Goal: Task Accomplishment & Management: Use online tool/utility

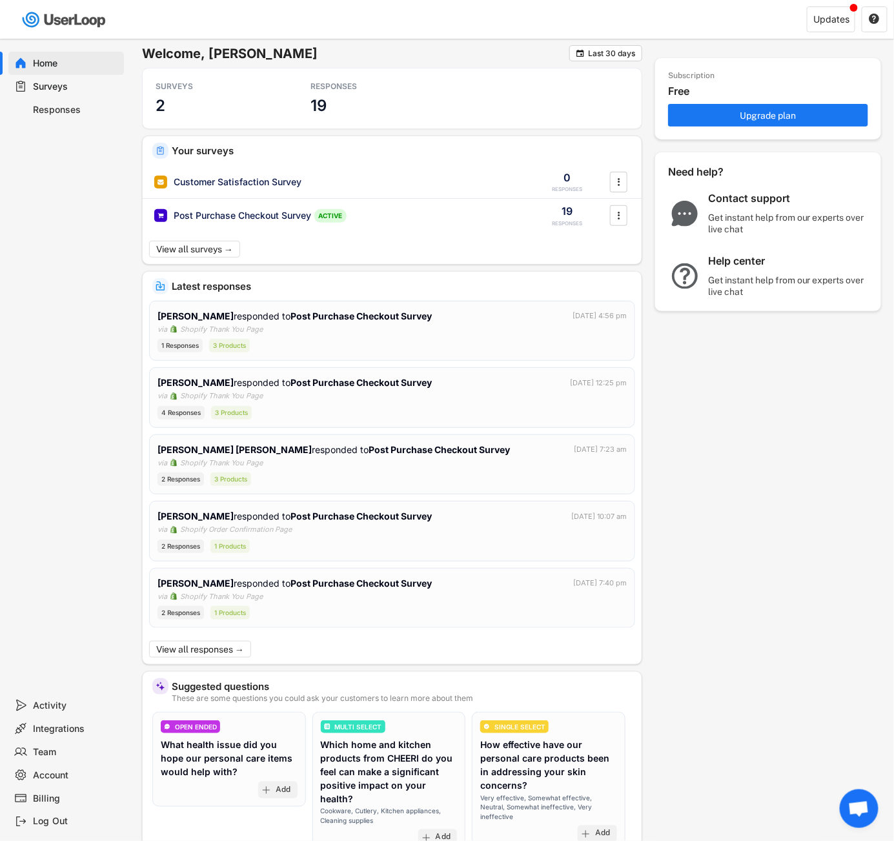
click at [80, 94] on div "Surveys" at bounding box center [66, 86] width 116 height 23
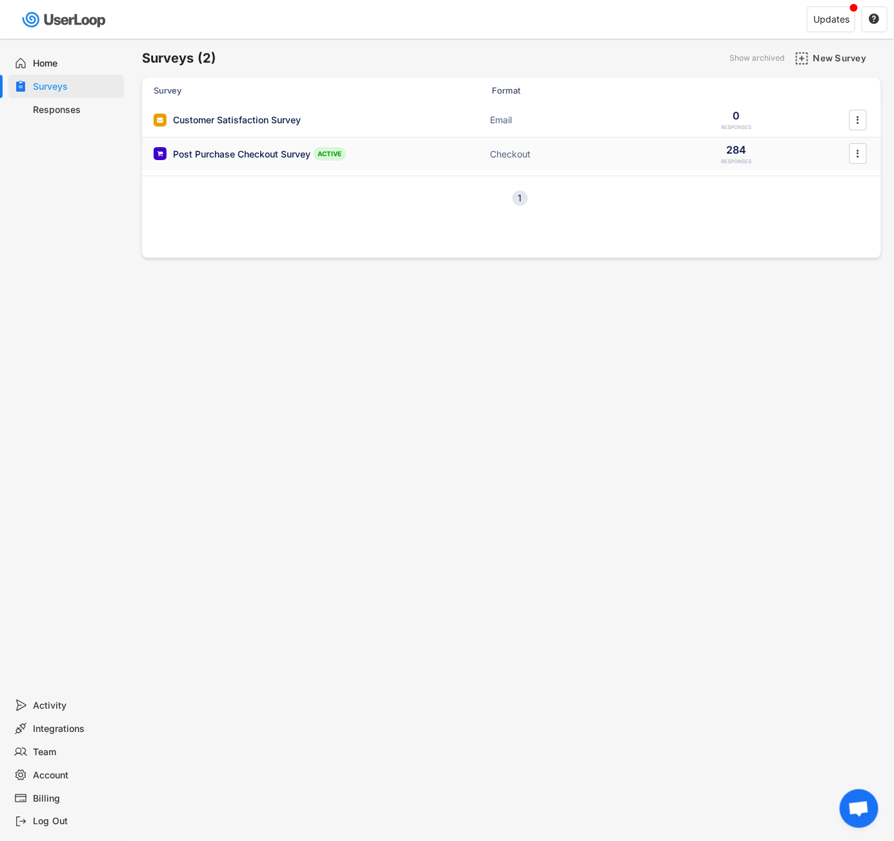
click at [228, 154] on div "Post Purchase Checkout Survey" at bounding box center [242, 154] width 138 height 13
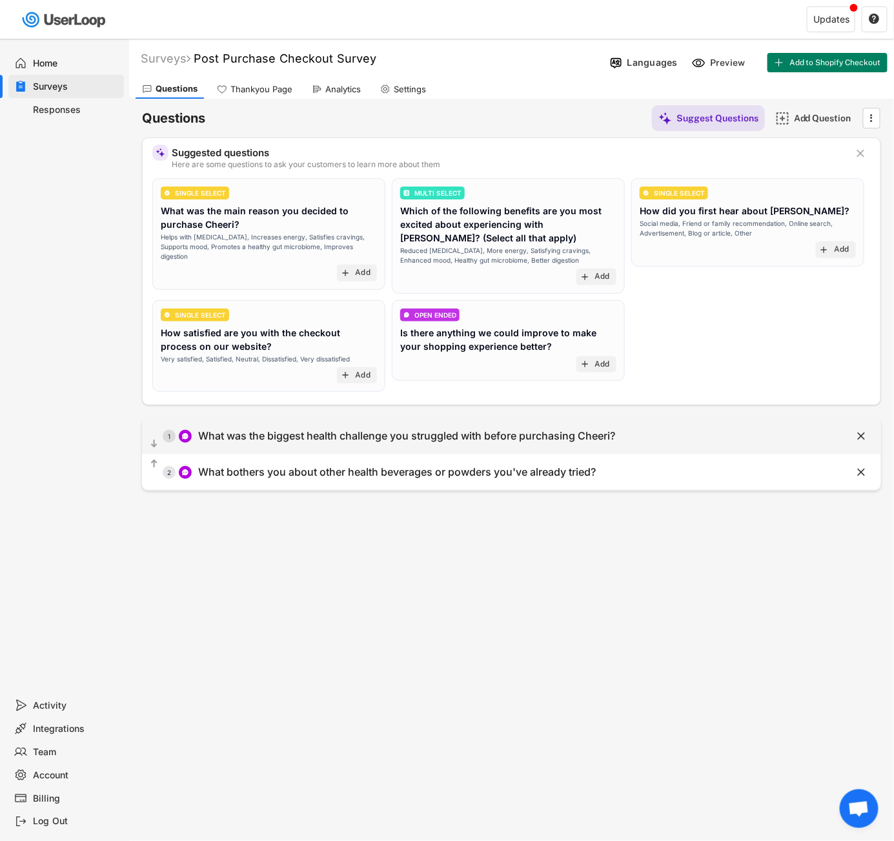
click at [430, 439] on div "What was the biggest health challenge you struggled with before purchasing Chee…" at bounding box center [406, 436] width 417 height 14
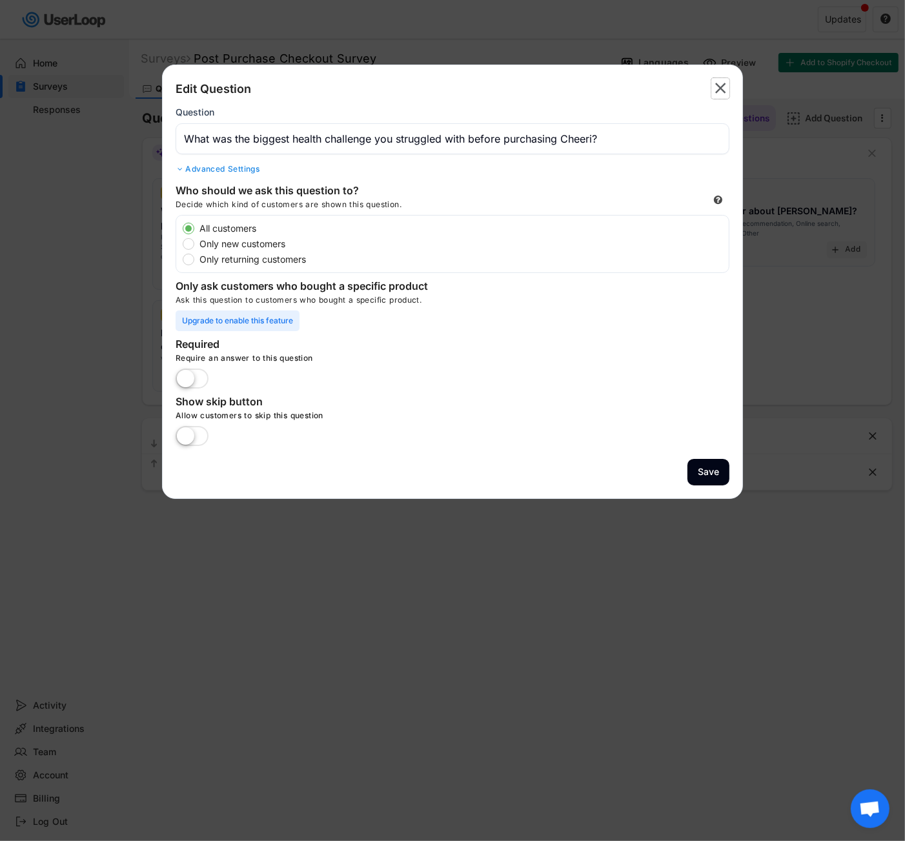
click at [714, 85] on icon "" at bounding box center [720, 88] width 18 height 21
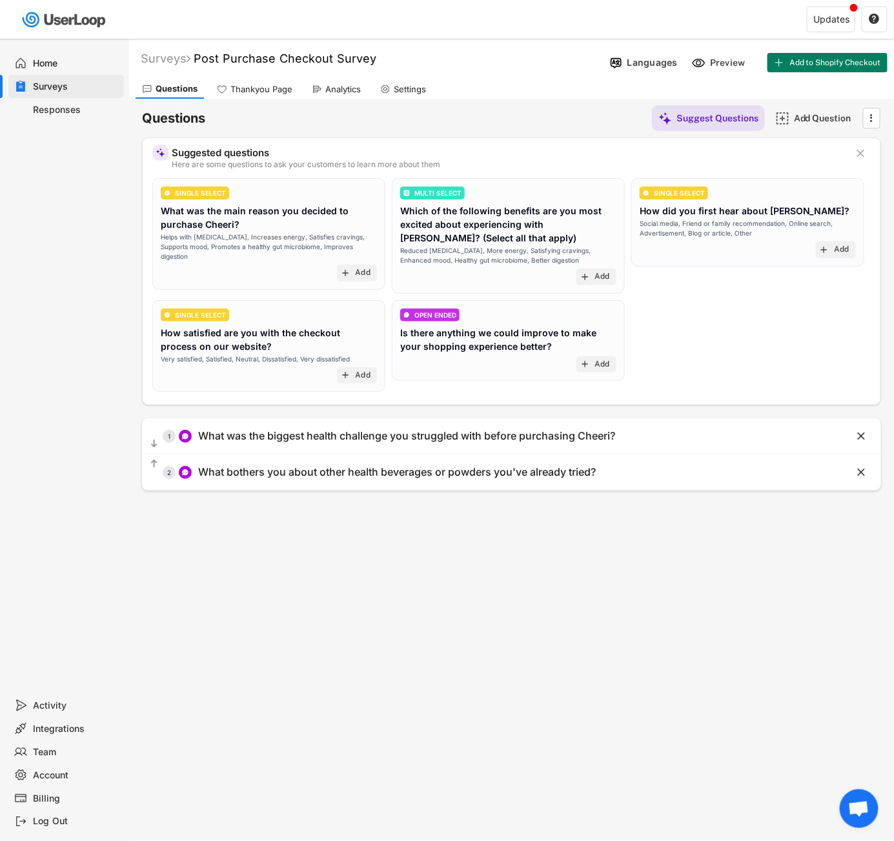
click at [314, 90] on icon at bounding box center [317, 89] width 10 height 10
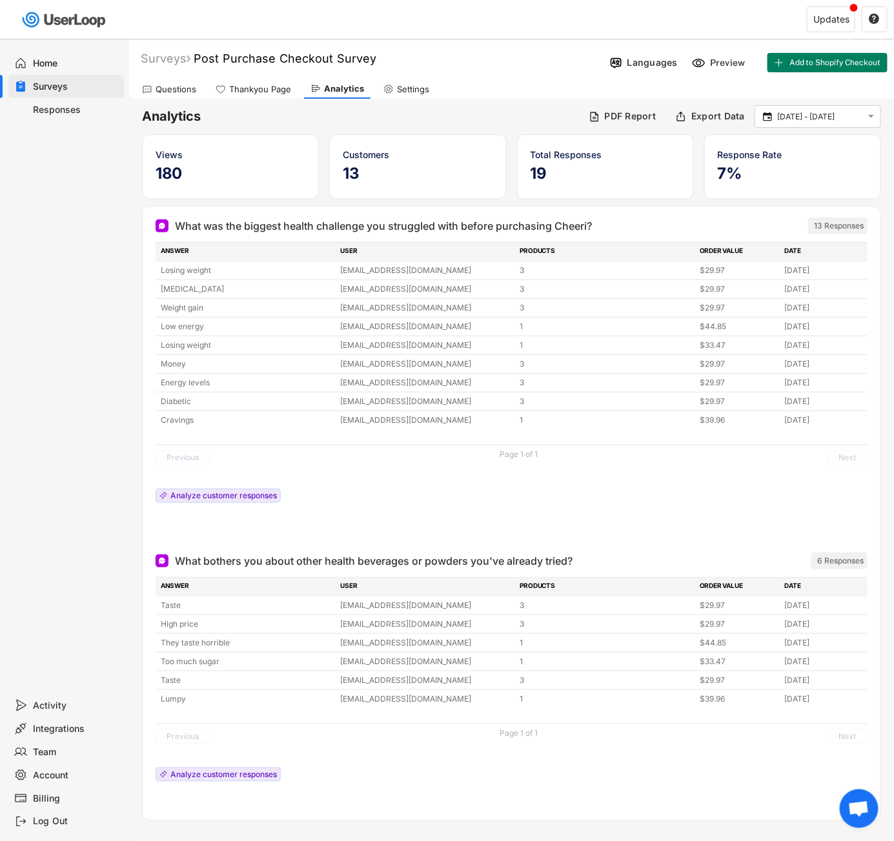
click at [264, 224] on div "What was the biggest health challenge you struggled with before purchasing Chee…" at bounding box center [383, 225] width 417 height 15
click at [217, 498] on div "Analyze customer responses" at bounding box center [223, 496] width 107 height 8
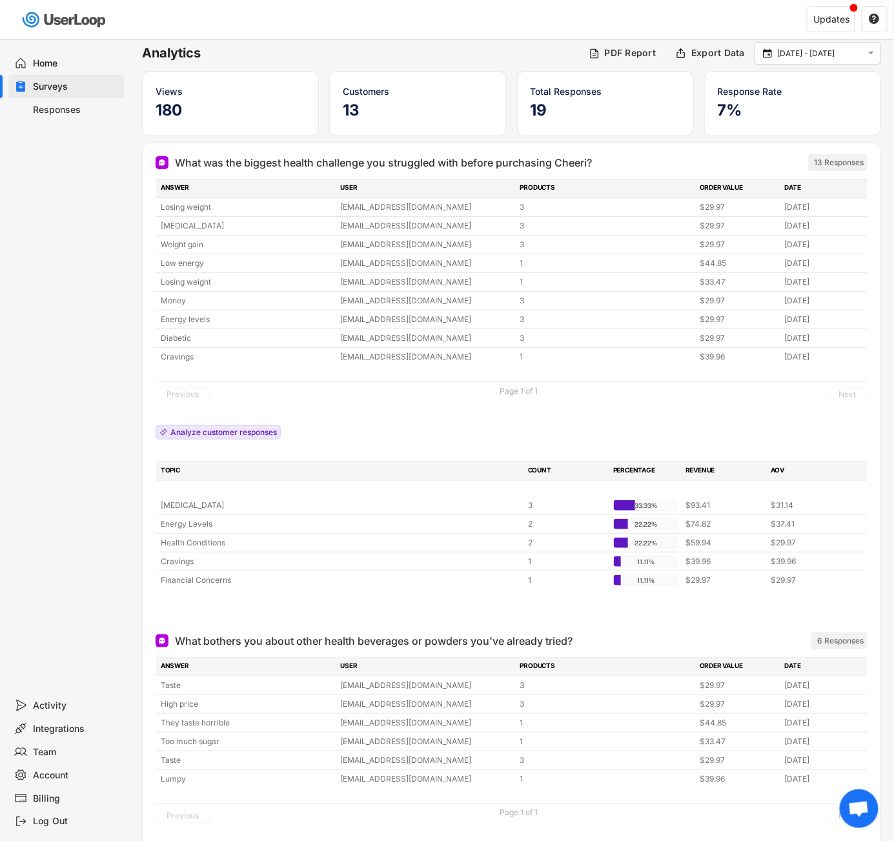
scroll to position [62, 0]
click at [861, 54] on input "[DATE] - [DATE]" at bounding box center [819, 54] width 85 height 13
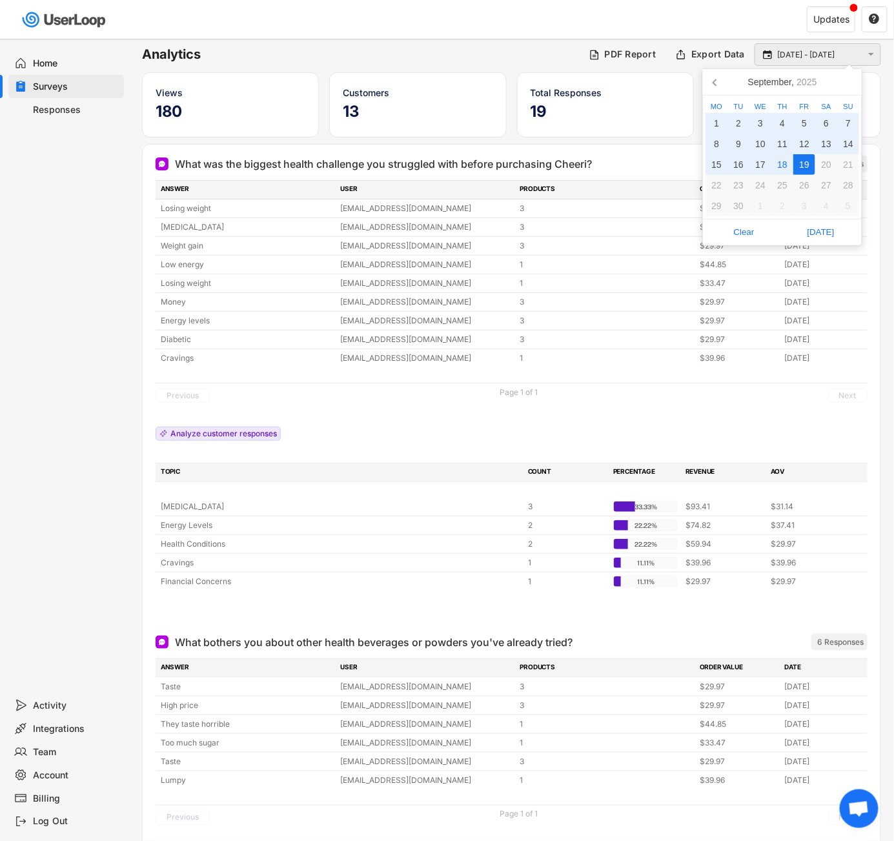
click at [787, 52] on input "[DATE] - [DATE]" at bounding box center [819, 54] width 85 height 13
click at [736, 232] on span "Clear" at bounding box center [744, 232] width 69 height 19
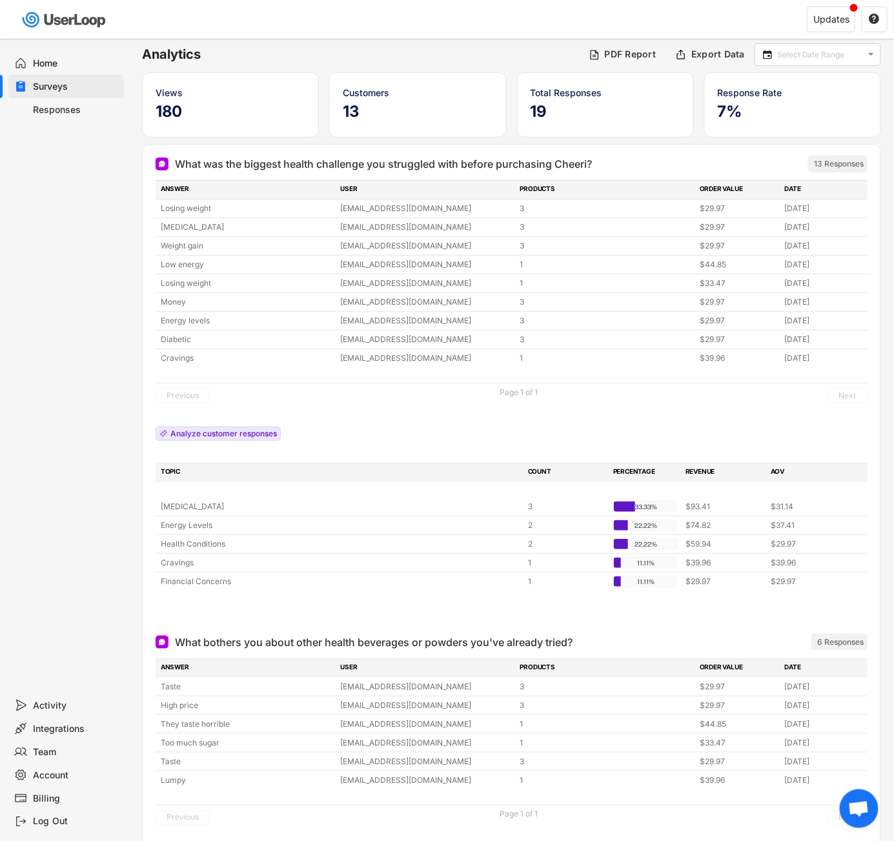
scroll to position [39, 0]
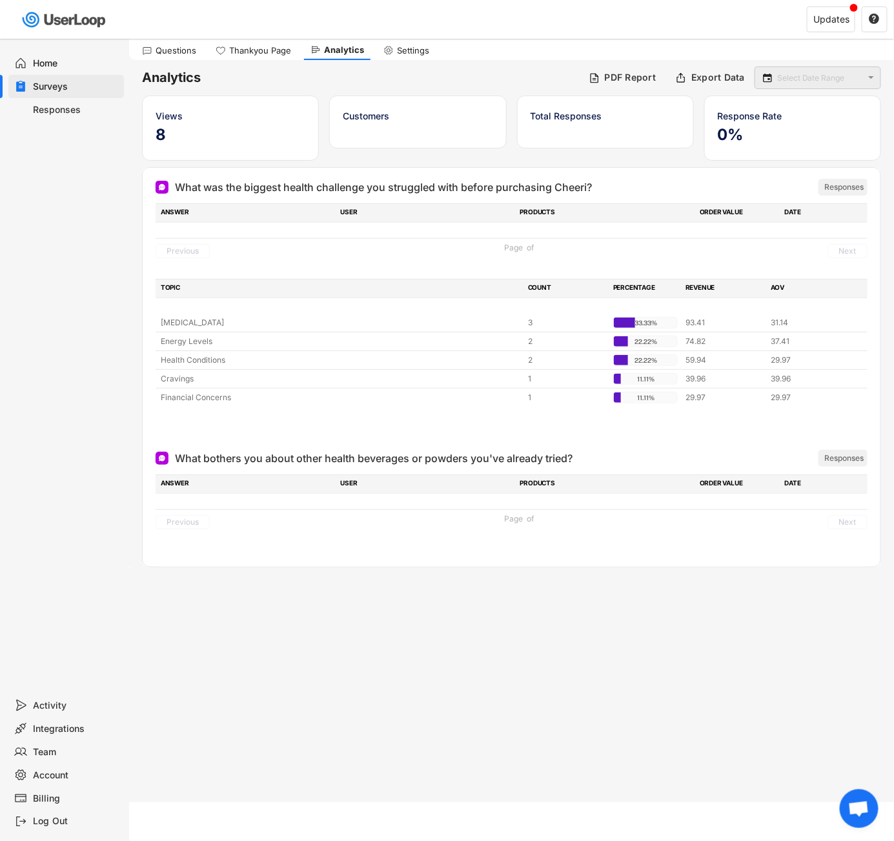
click at [821, 75] on input "text" at bounding box center [819, 78] width 85 height 13
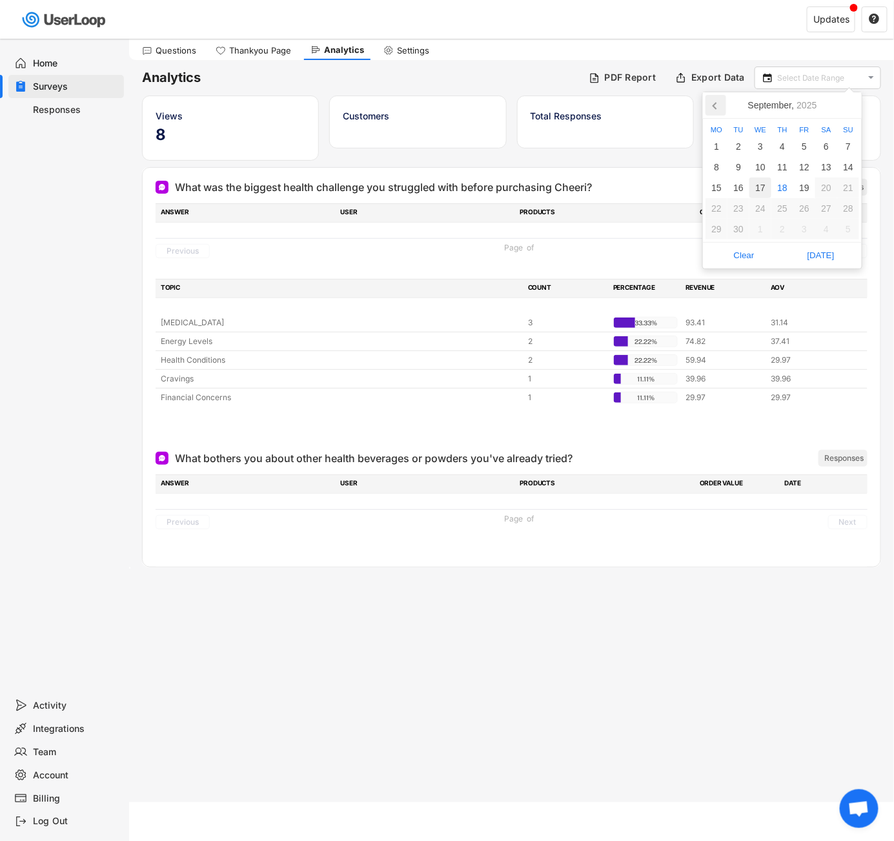
click at [718, 107] on icon at bounding box center [716, 105] width 21 height 21
click at [741, 139] on div "1" at bounding box center [739, 146] width 22 height 21
click at [850, 99] on icon at bounding box center [849, 105] width 21 height 21
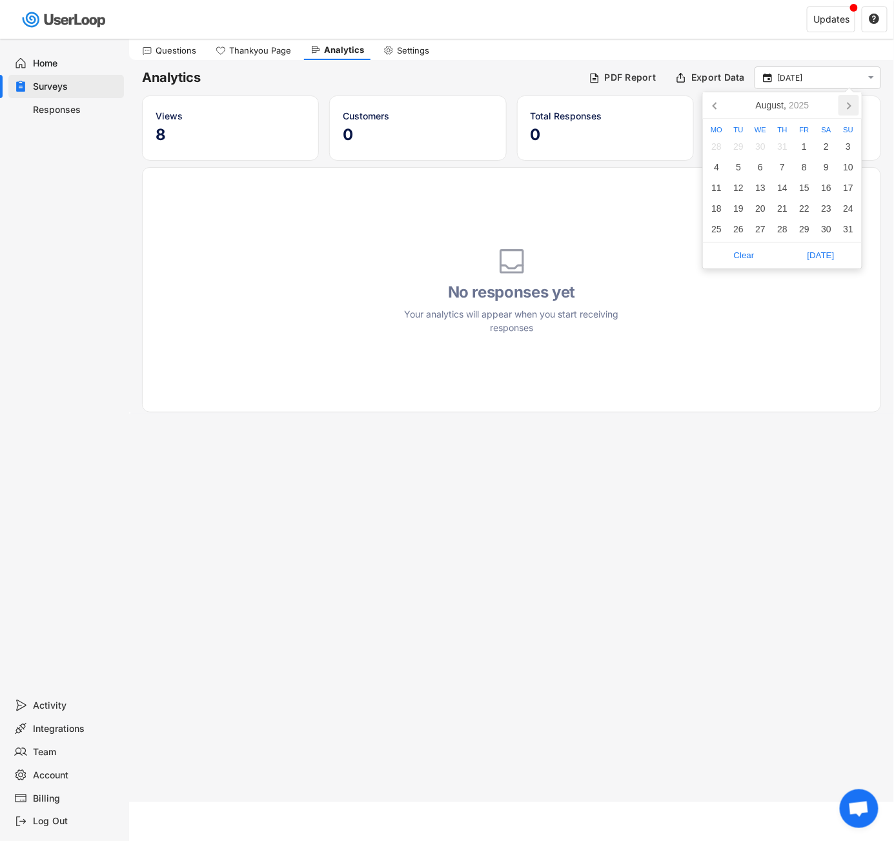
click at [850, 99] on icon at bounding box center [849, 105] width 21 height 21
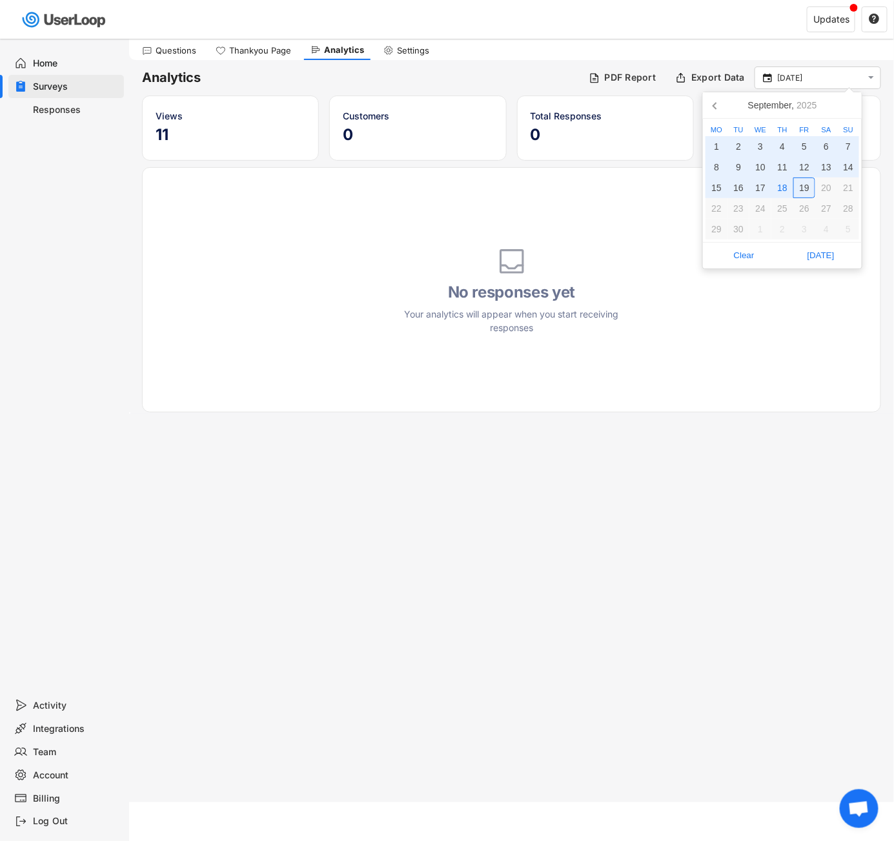
click at [795, 190] on div "19" at bounding box center [804, 188] width 22 height 21
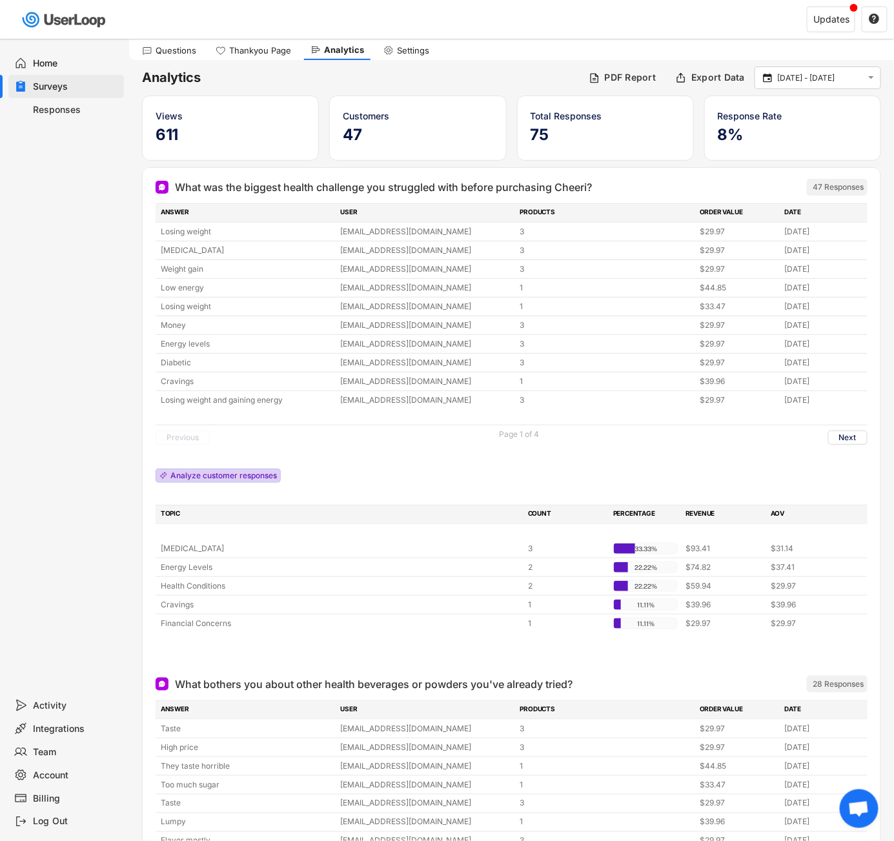
click at [265, 473] on div "Analyze customer responses" at bounding box center [223, 476] width 107 height 8
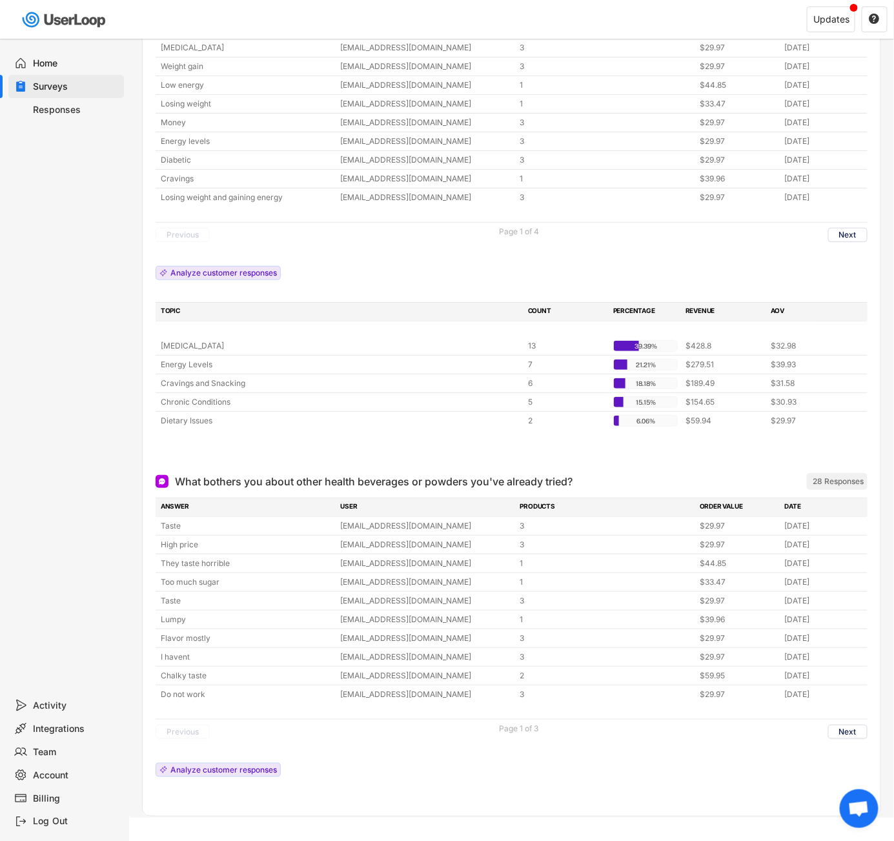
scroll to position [258, 0]
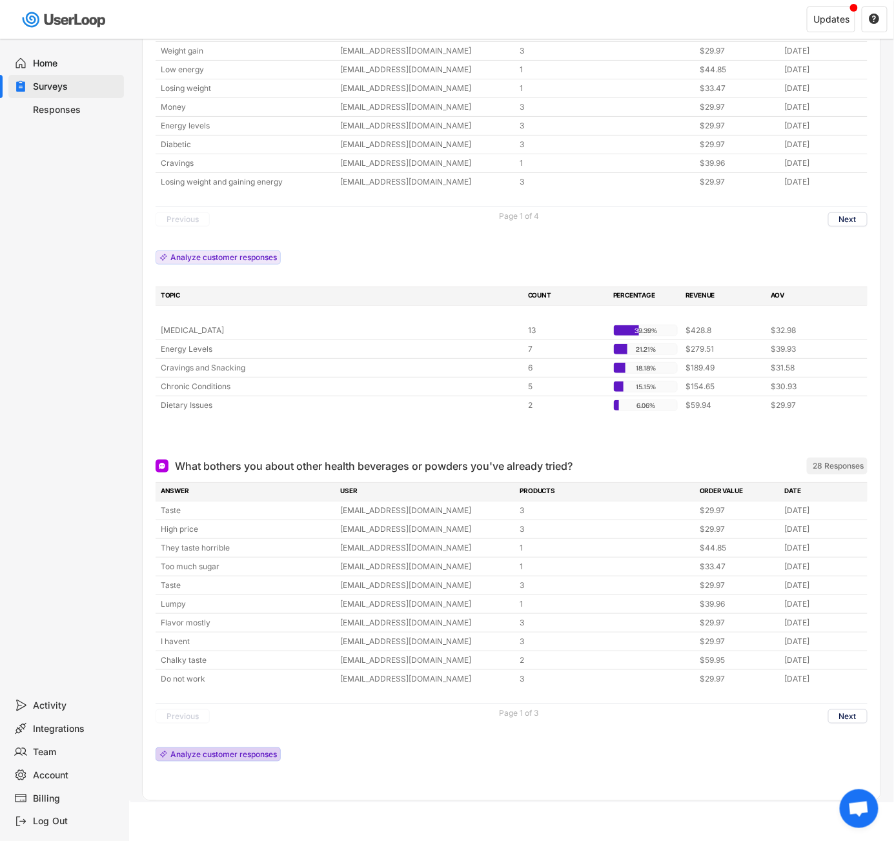
click at [240, 755] on div "Analyze customer responses" at bounding box center [223, 755] width 107 height 8
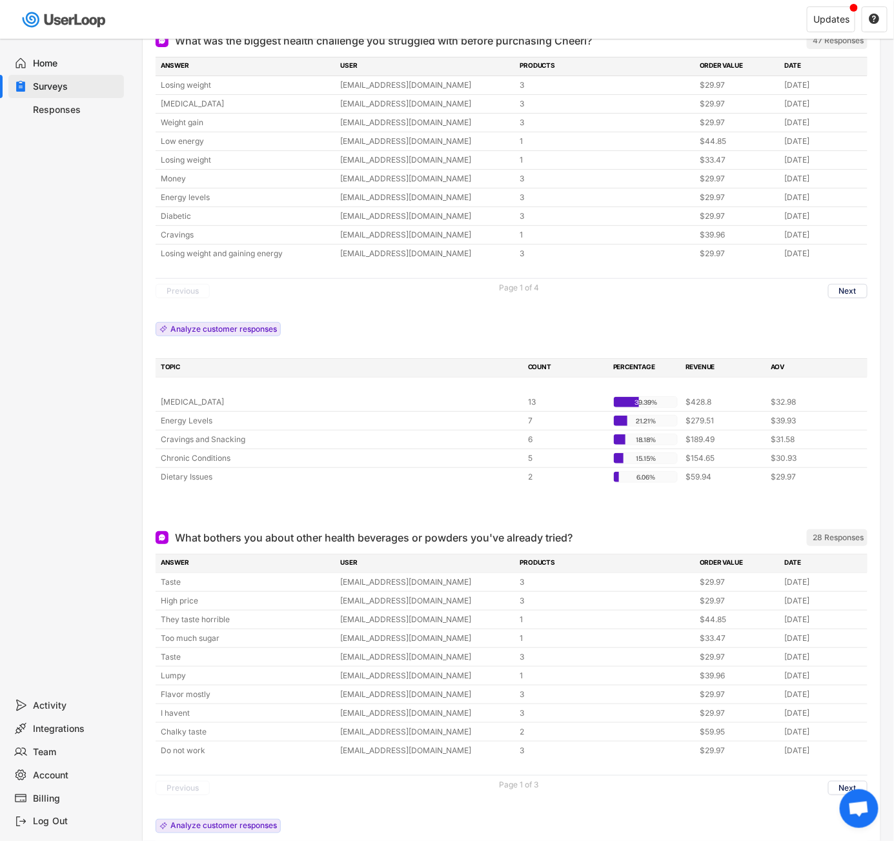
scroll to position [0, 0]
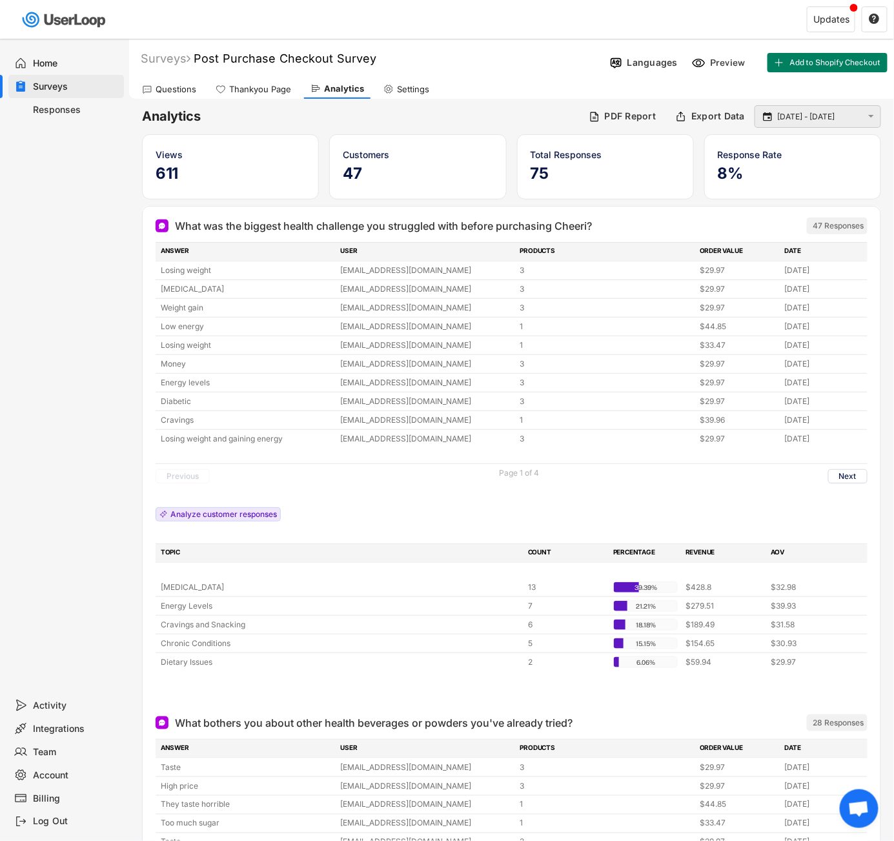
click at [801, 125] on div " [DATE] - [DATE] " at bounding box center [818, 116] width 127 height 23
click at [801, 112] on input "[DATE] - [DATE]" at bounding box center [819, 116] width 85 height 13
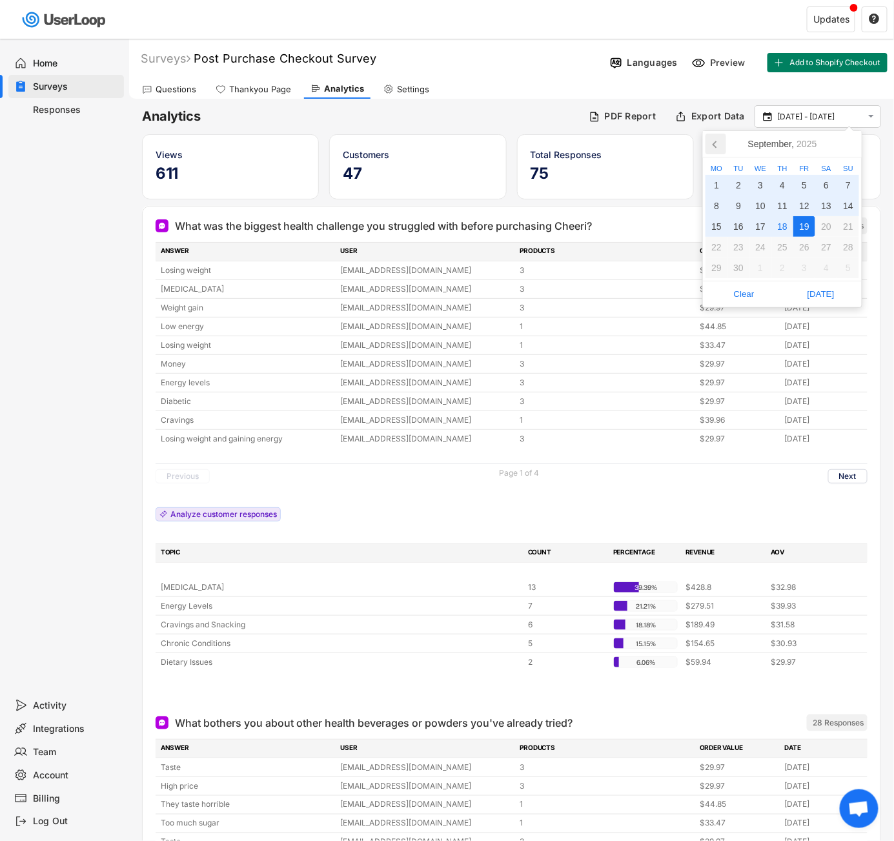
click at [714, 145] on icon at bounding box center [716, 144] width 21 height 21
click at [714, 145] on icon at bounding box center [714, 144] width 3 height 6
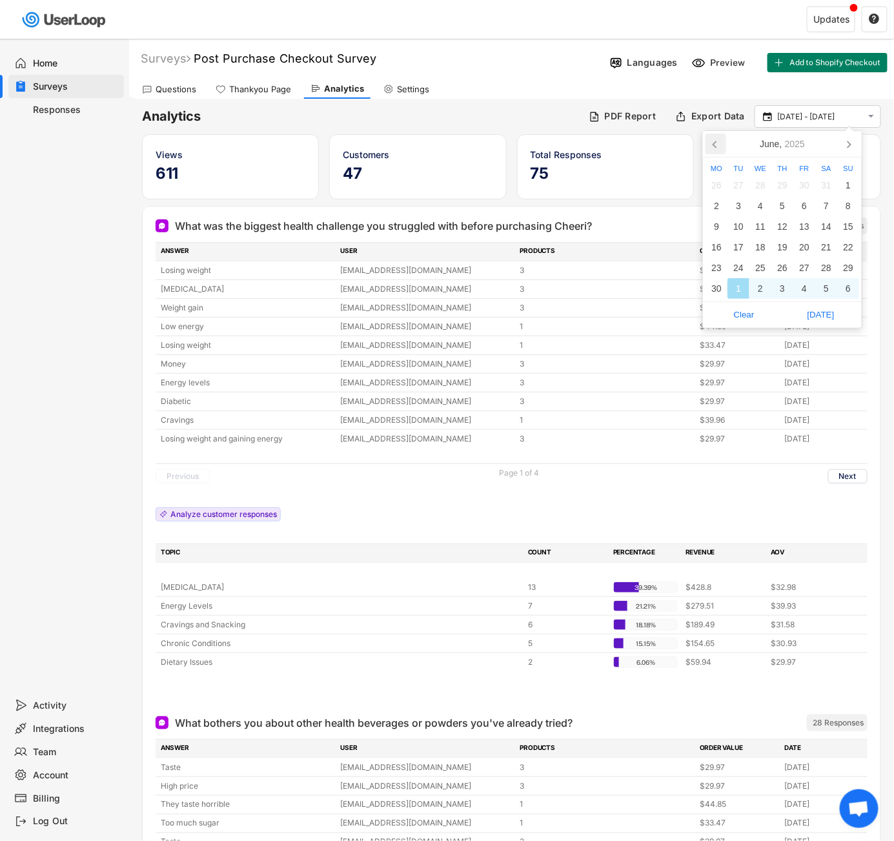
click at [713, 144] on icon at bounding box center [714, 144] width 3 height 6
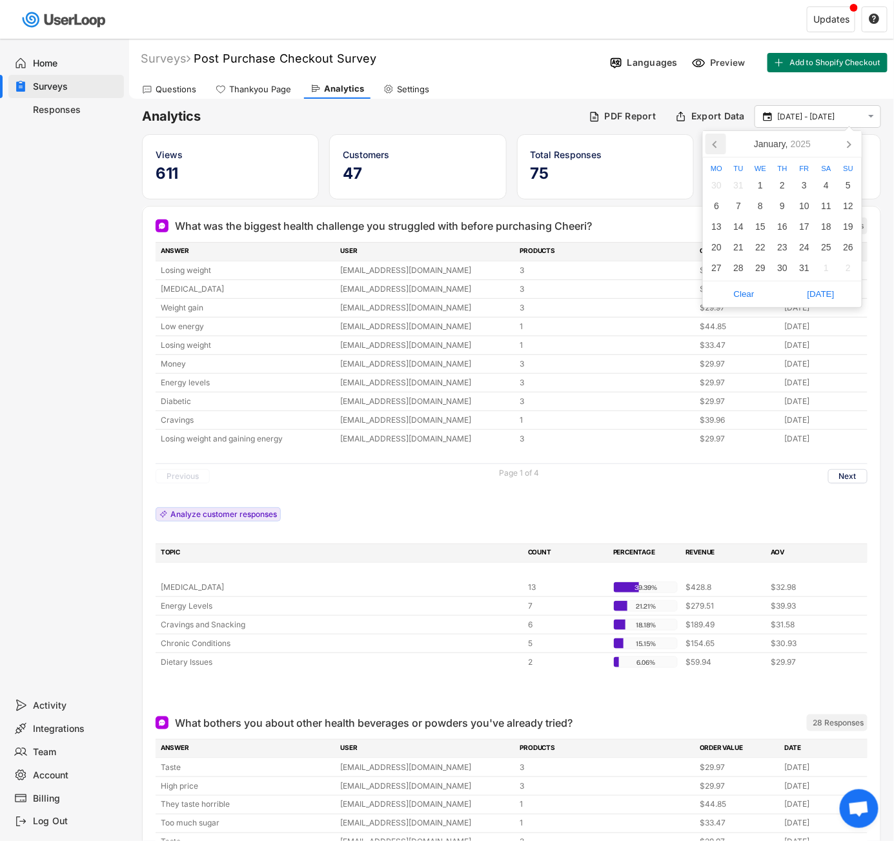
click at [713, 144] on icon at bounding box center [714, 144] width 3 height 6
click at [844, 185] on div "1" at bounding box center [848, 185] width 22 height 21
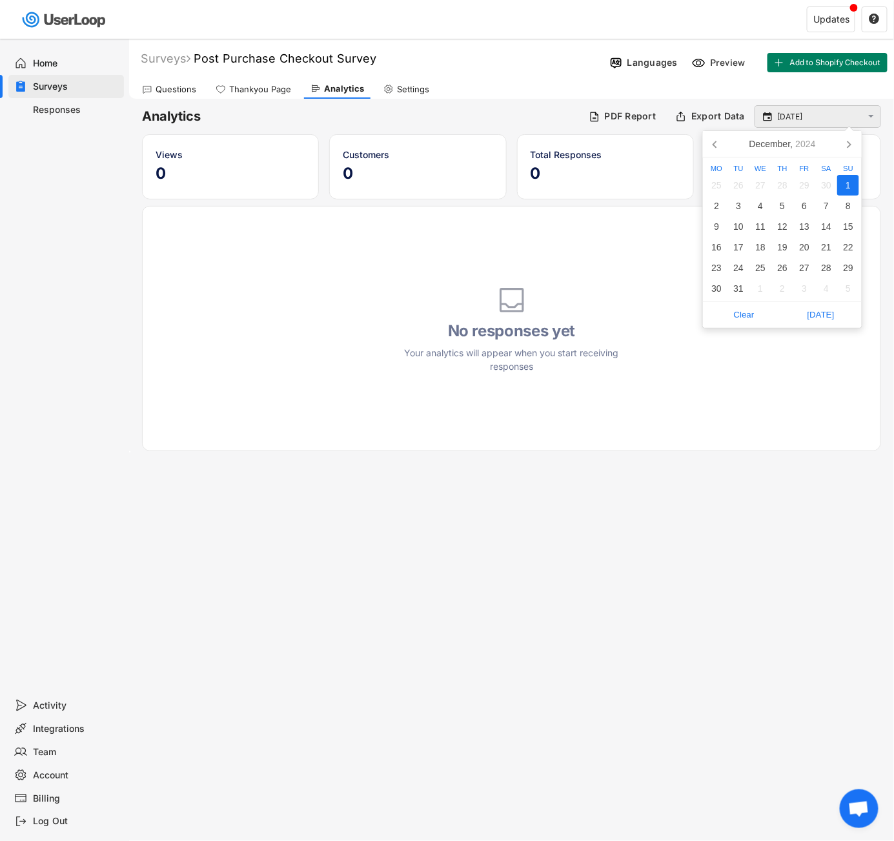
click at [870, 118] on text "" at bounding box center [872, 116] width 6 height 11
click at [850, 152] on icon at bounding box center [849, 144] width 21 height 21
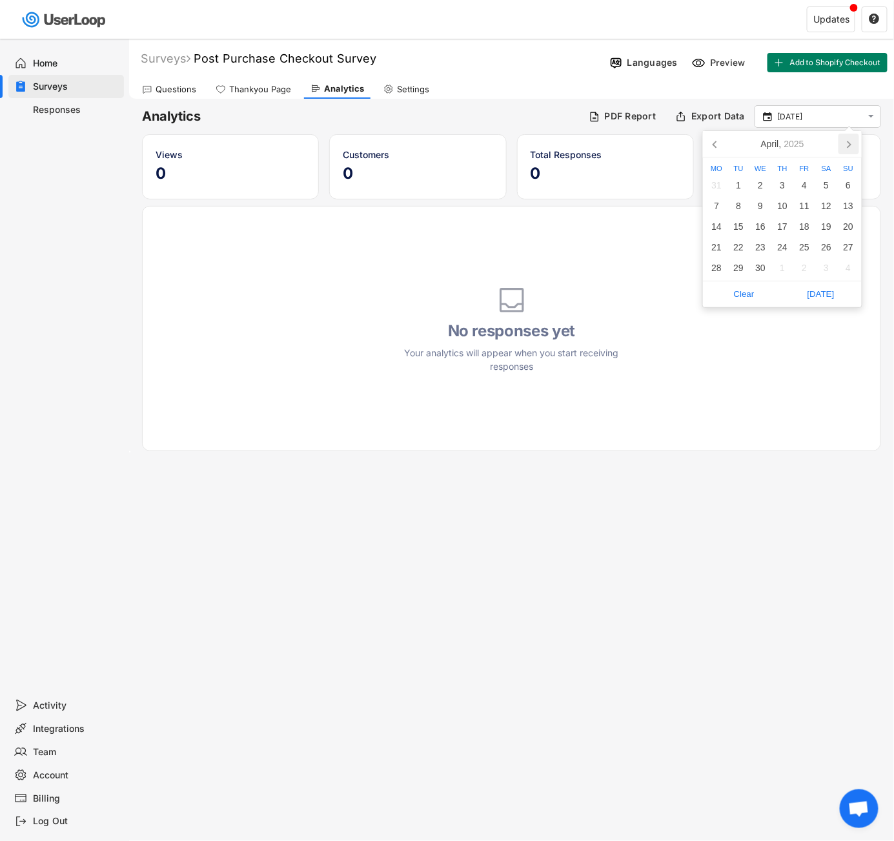
click at [850, 152] on icon at bounding box center [849, 144] width 21 height 21
click at [848, 152] on icon at bounding box center [849, 144] width 21 height 21
click at [846, 152] on icon at bounding box center [849, 144] width 21 height 21
click at [843, 152] on icon at bounding box center [849, 144] width 21 height 21
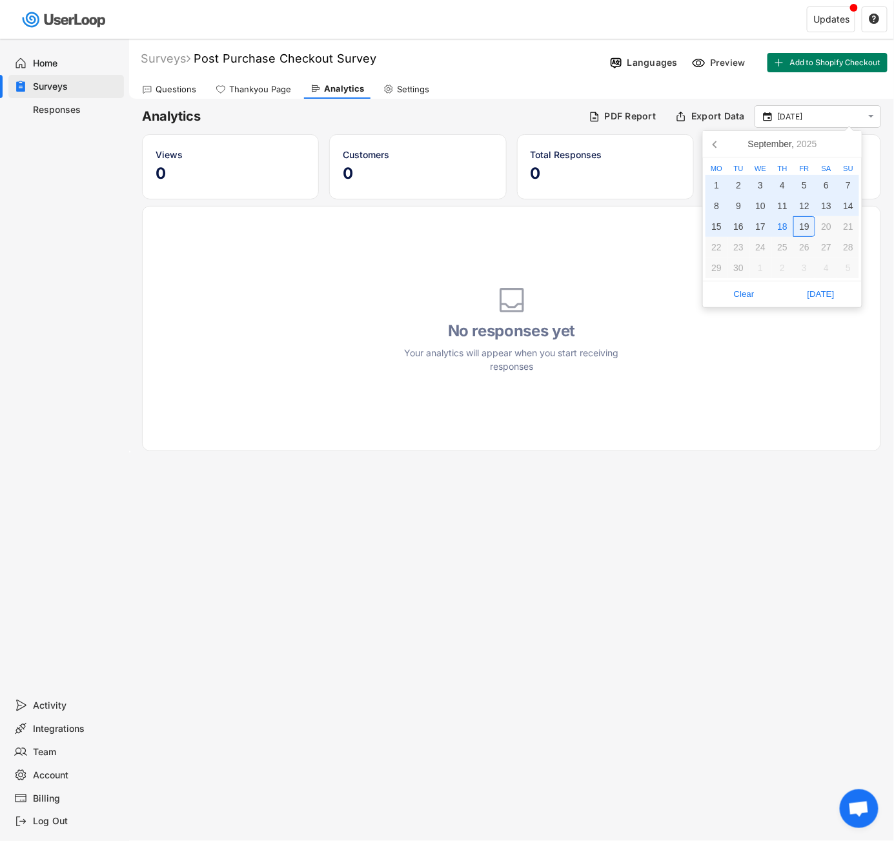
click at [811, 225] on div "19" at bounding box center [804, 226] width 22 height 21
type input "[DATE] - [DATE]"
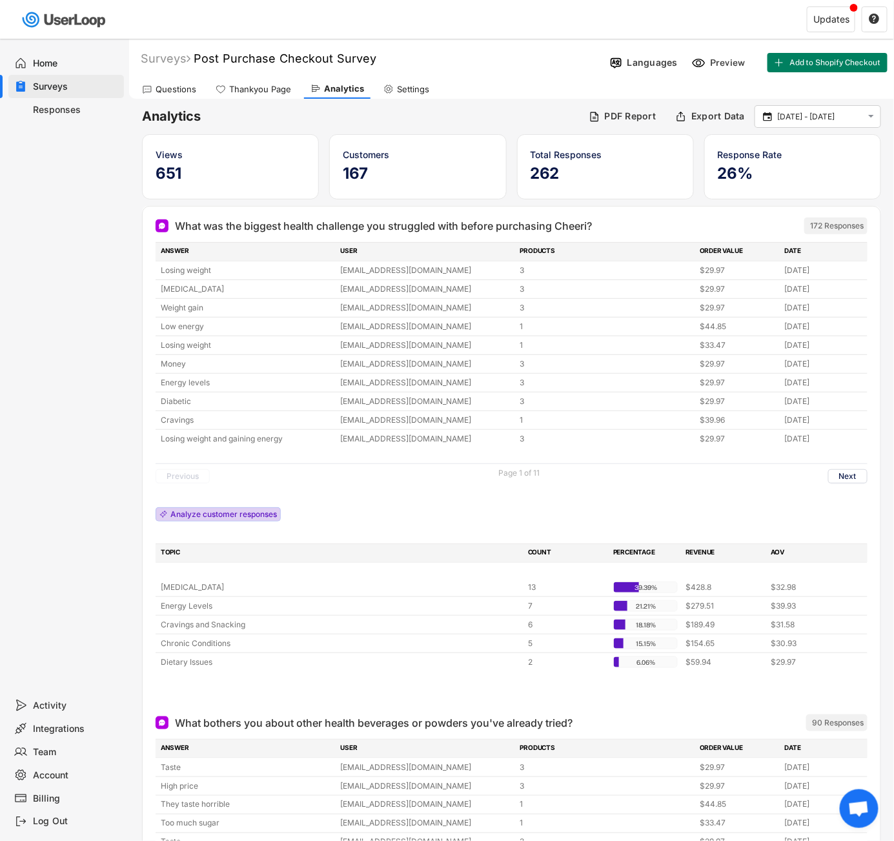
click at [221, 518] on div "Analyze customer responses" at bounding box center [223, 515] width 107 height 8
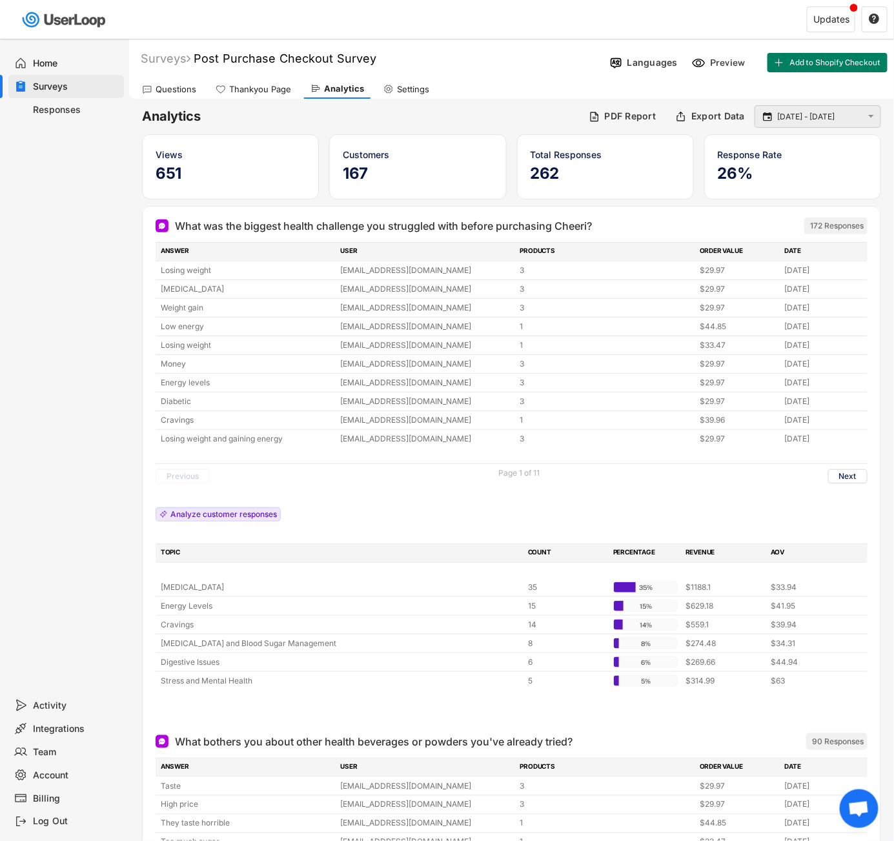
click at [858, 114] on input "[DATE] - [DATE]" at bounding box center [819, 116] width 85 height 13
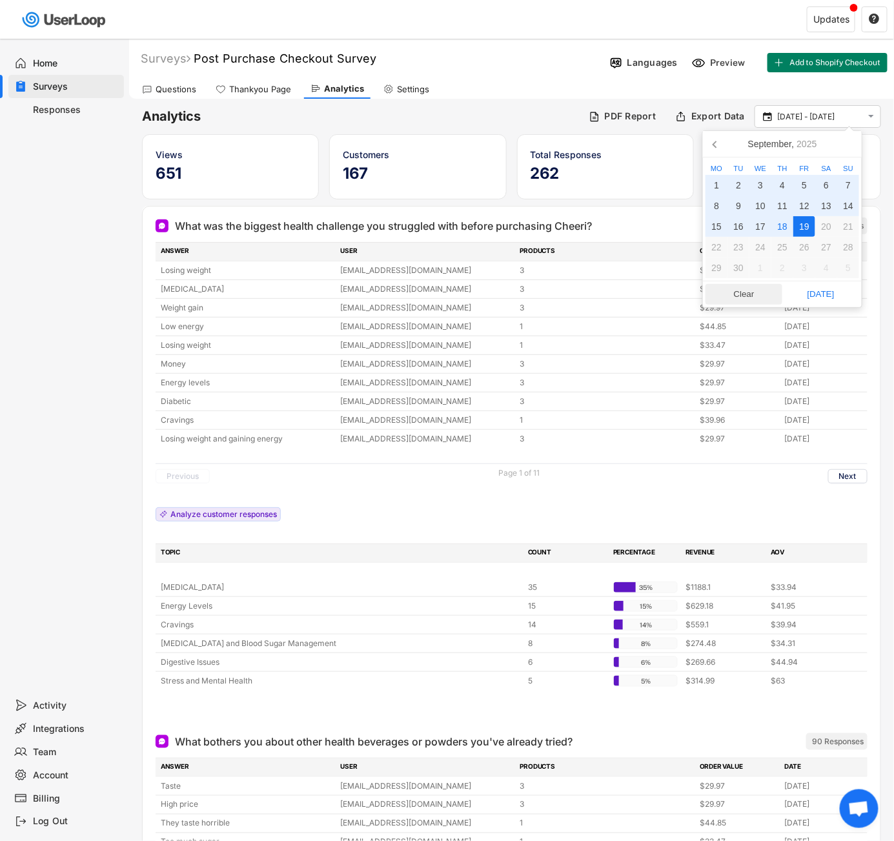
click at [732, 291] on span "Clear" at bounding box center [744, 294] width 69 height 19
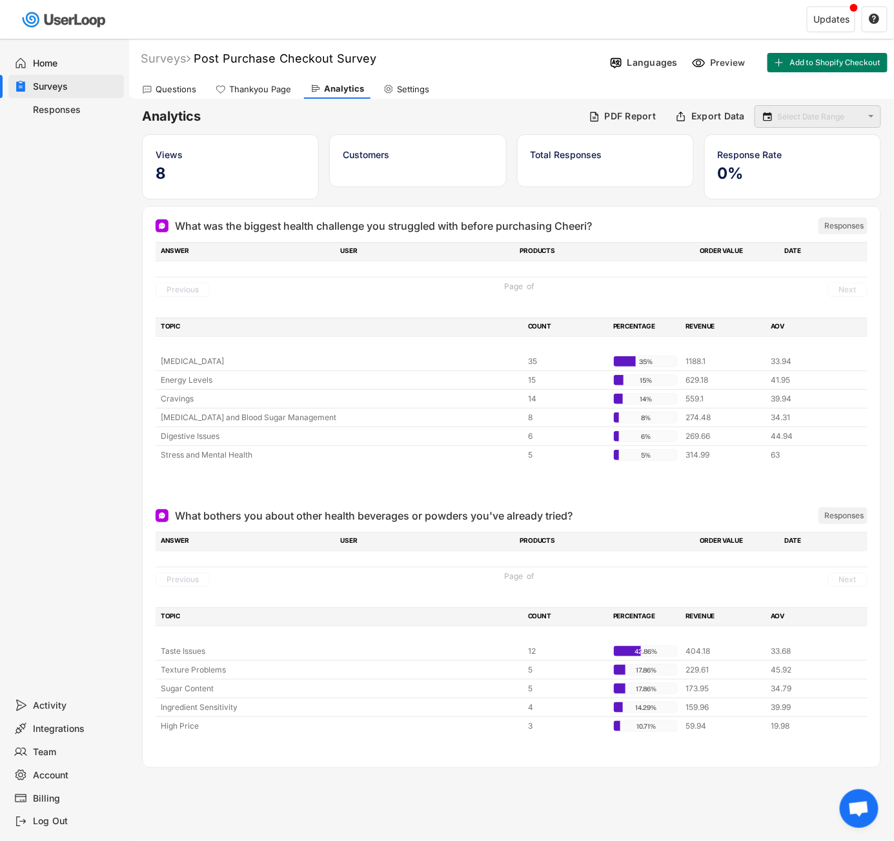
click at [783, 124] on div " " at bounding box center [818, 116] width 127 height 23
click at [783, 116] on input "text" at bounding box center [819, 116] width 85 height 13
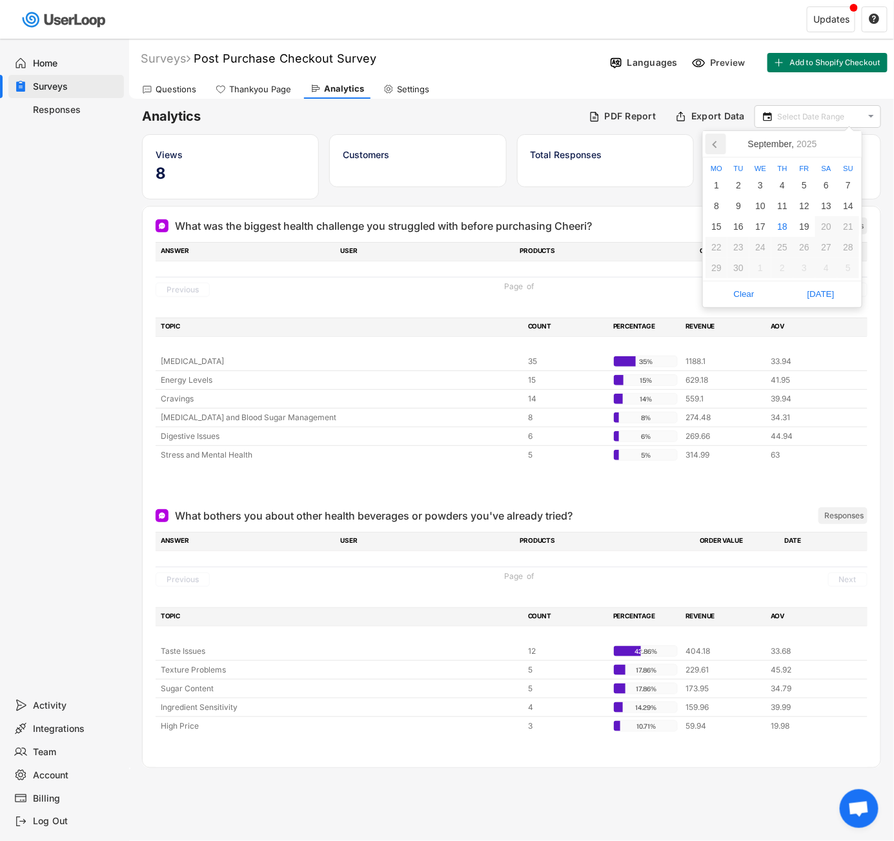
click at [712, 147] on icon at bounding box center [716, 144] width 21 height 21
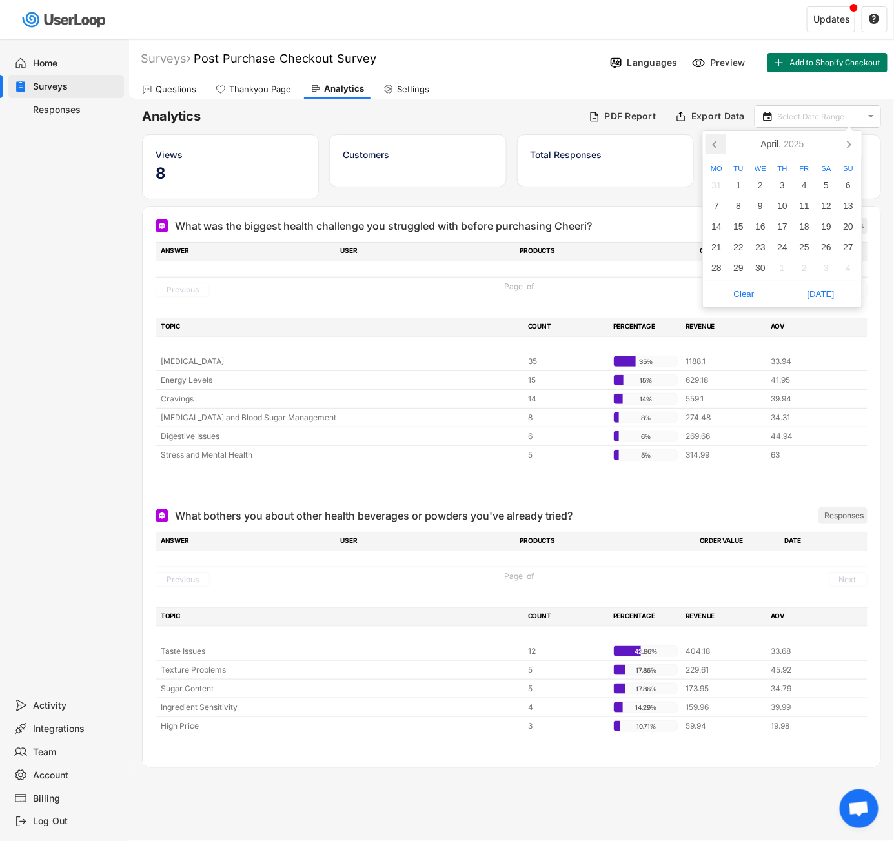
click at [712, 147] on icon at bounding box center [716, 144] width 21 height 21
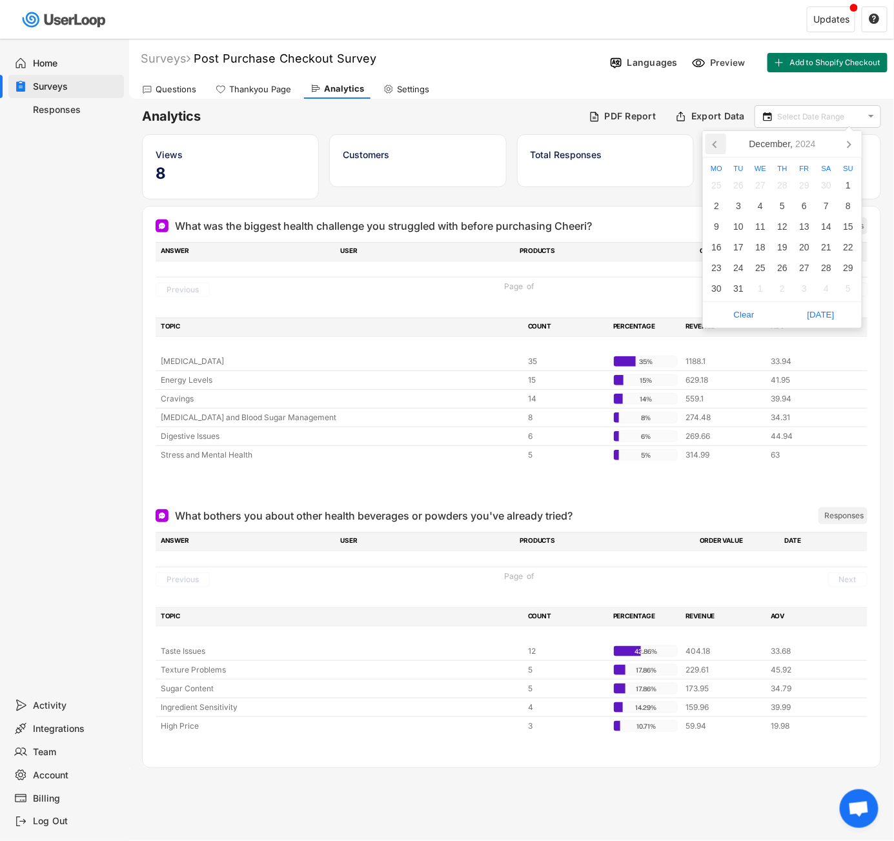
click at [712, 147] on icon at bounding box center [716, 144] width 21 height 21
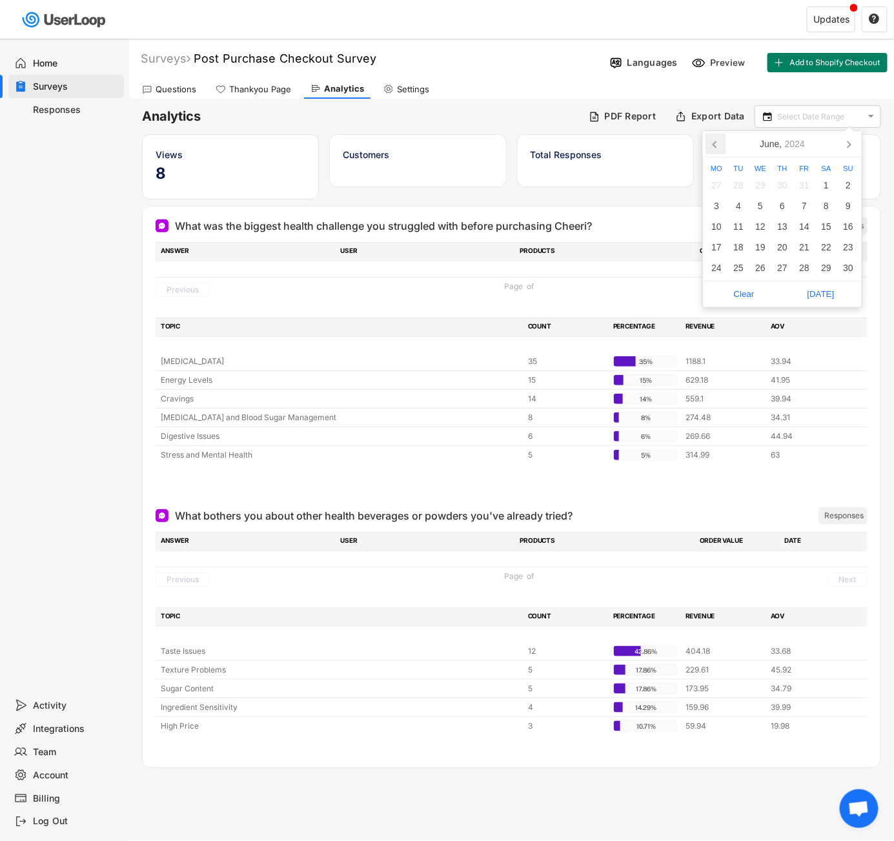
click at [712, 147] on icon at bounding box center [716, 144] width 21 height 21
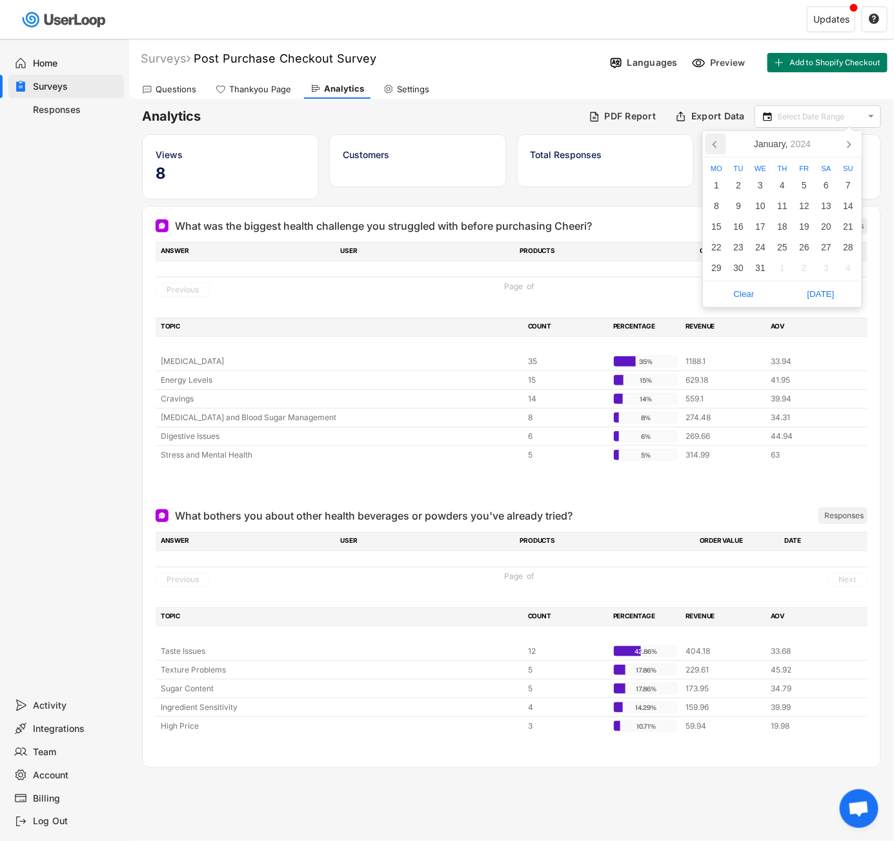
click at [712, 147] on icon at bounding box center [716, 144] width 21 height 21
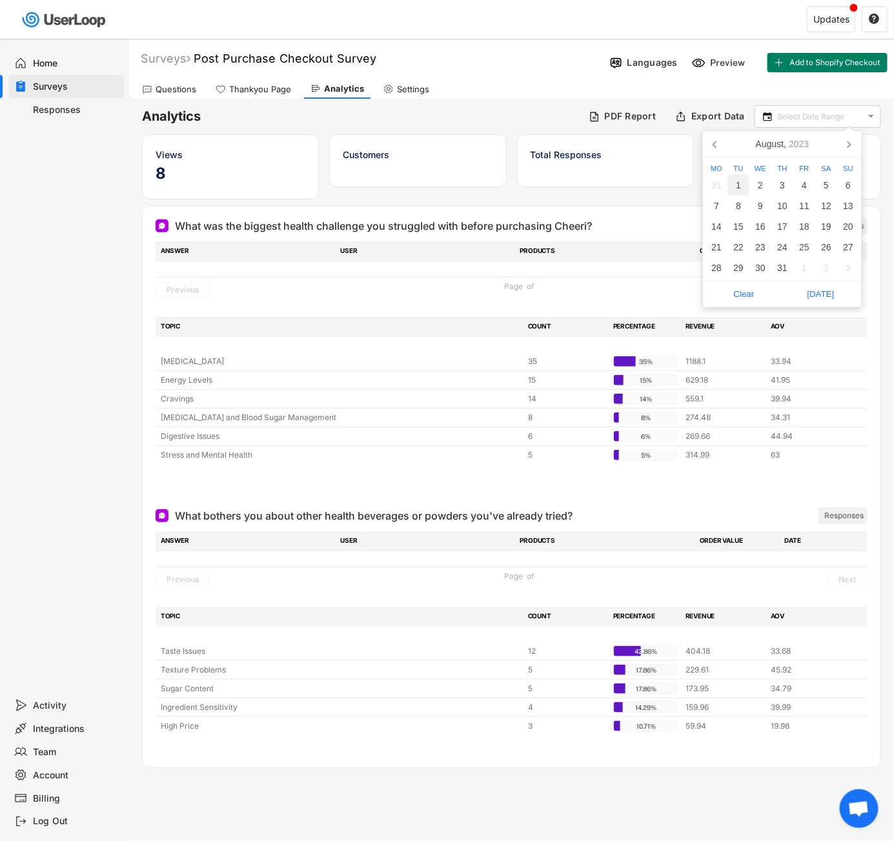
click at [733, 190] on div "1" at bounding box center [739, 185] width 22 height 21
click at [850, 144] on icon at bounding box center [849, 144] width 3 height 6
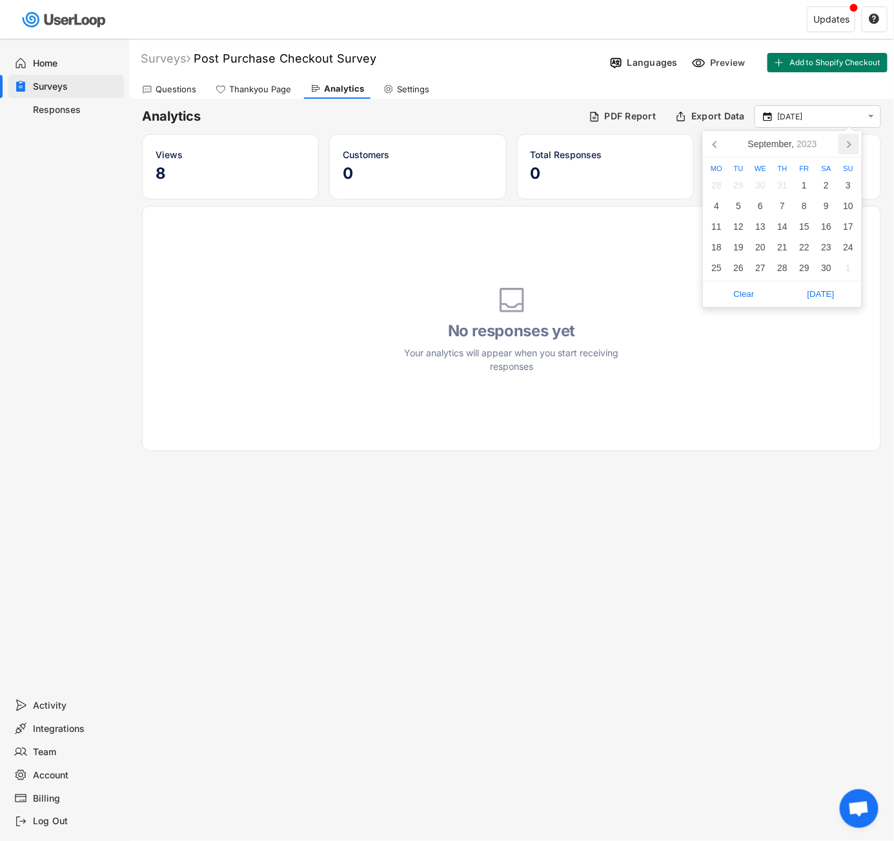
click at [850, 144] on icon at bounding box center [849, 144] width 3 height 6
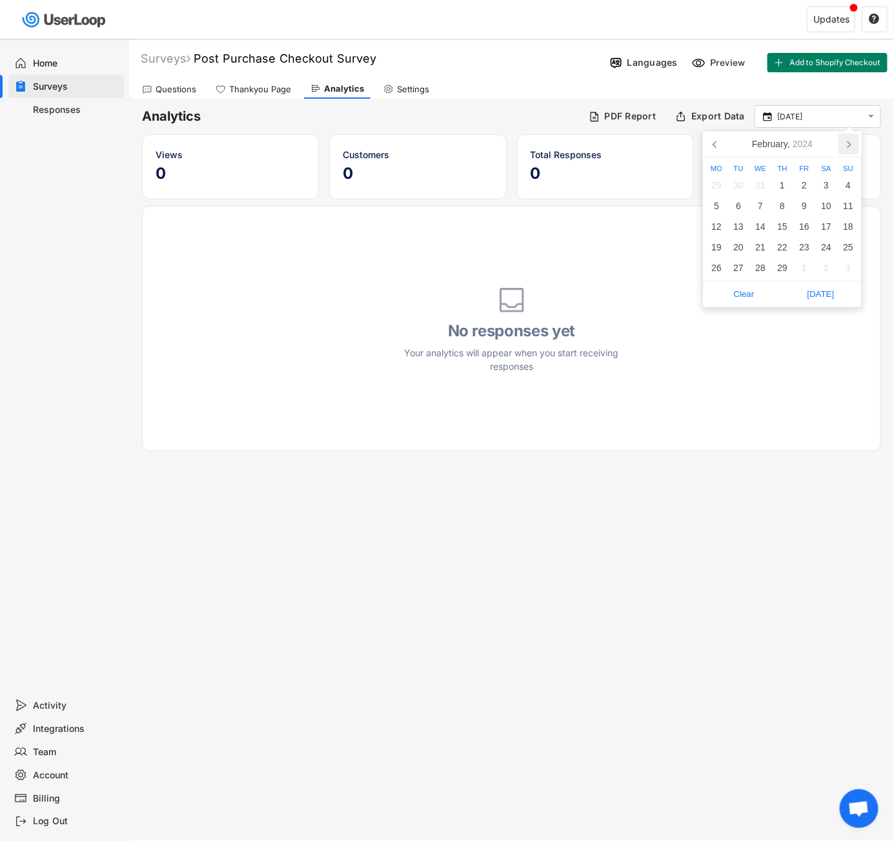
click at [850, 144] on icon at bounding box center [849, 144] width 3 height 6
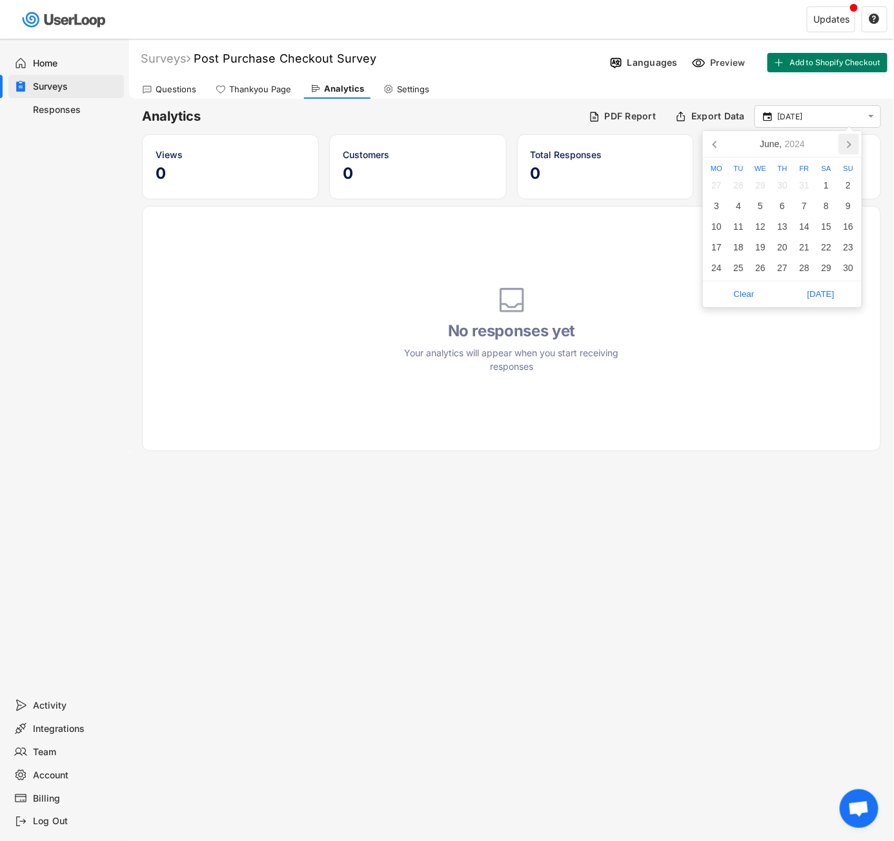
click at [850, 144] on icon at bounding box center [849, 144] width 3 height 6
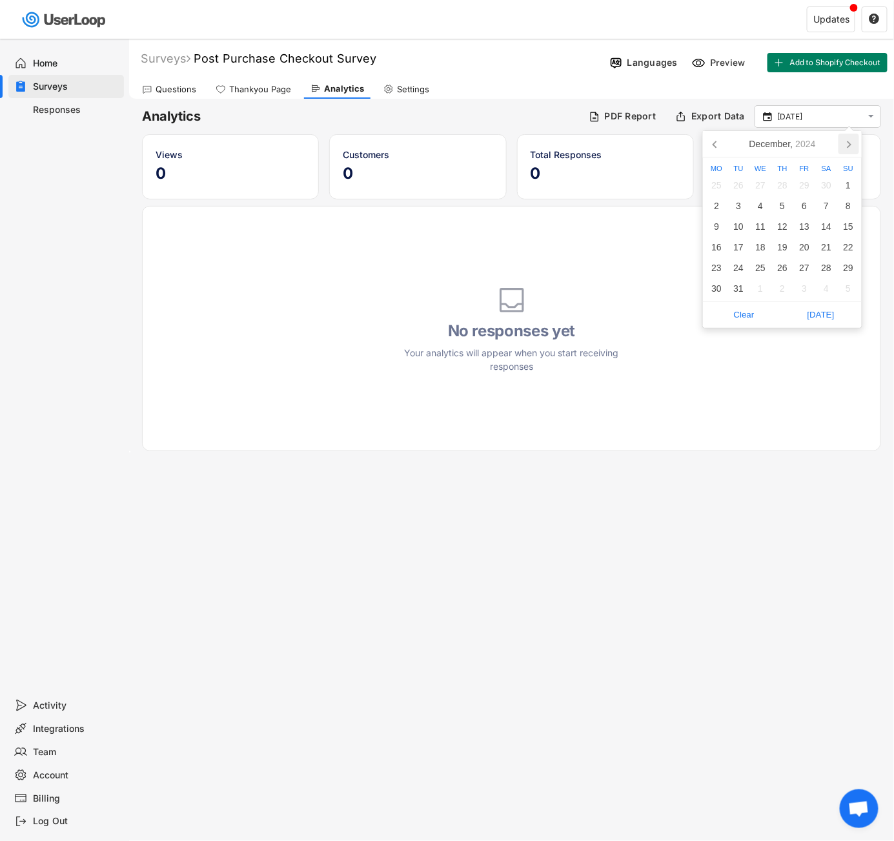
click at [850, 144] on icon at bounding box center [849, 144] width 3 height 6
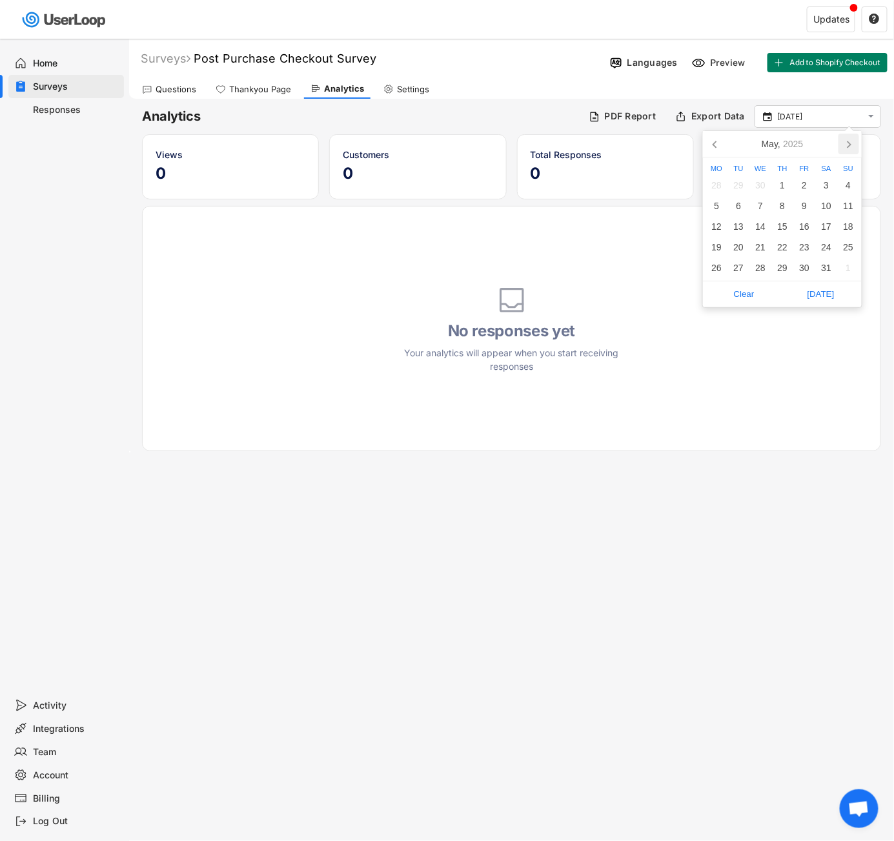
click at [850, 144] on icon at bounding box center [849, 144] width 3 height 6
click at [849, 144] on icon at bounding box center [849, 144] width 21 height 21
click at [849, 144] on icon at bounding box center [849, 144] width 3 height 6
click at [799, 227] on div "19" at bounding box center [804, 226] width 22 height 21
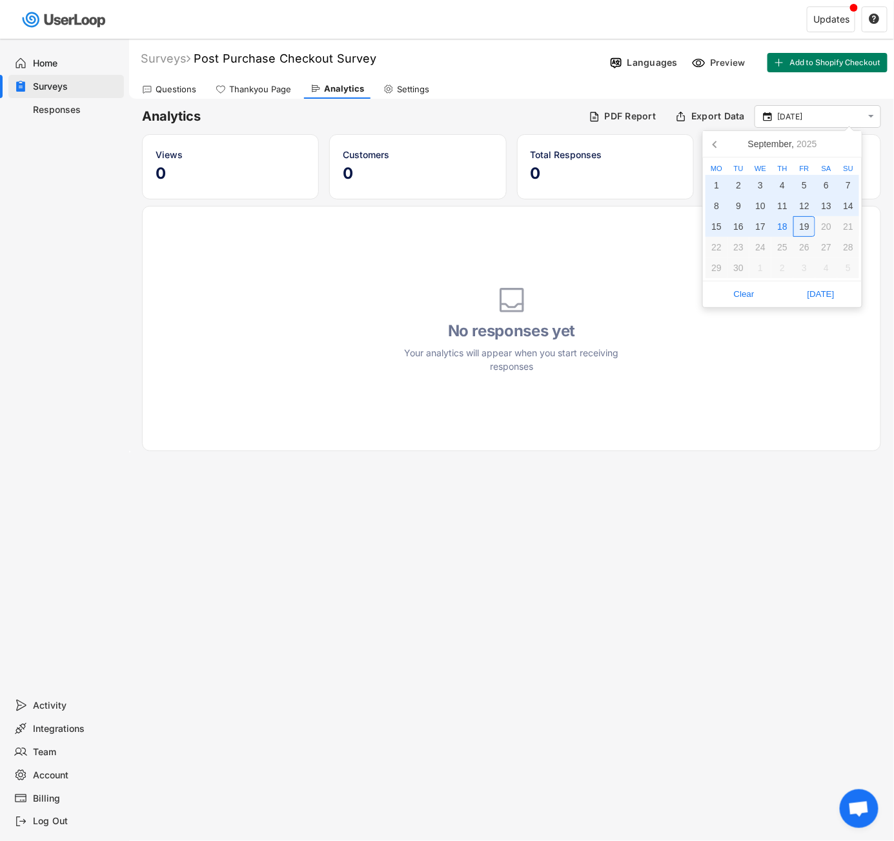
type input "[DATE] - [DATE]"
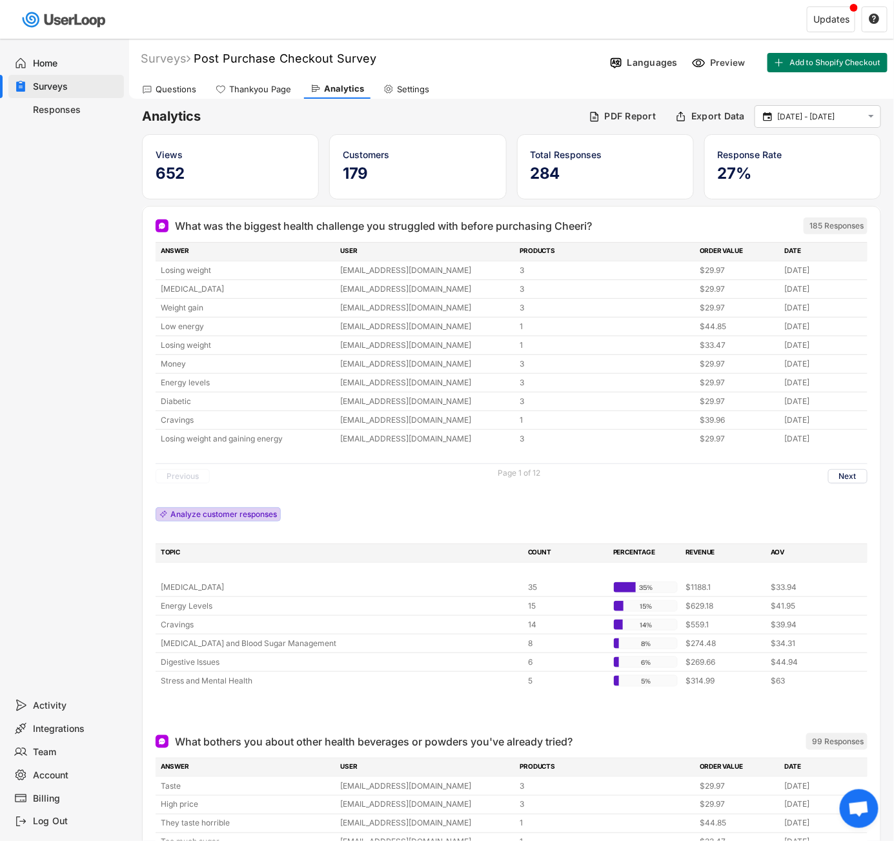
click at [157, 511] on div "Analyze customer responses" at bounding box center [218, 514] width 125 height 14
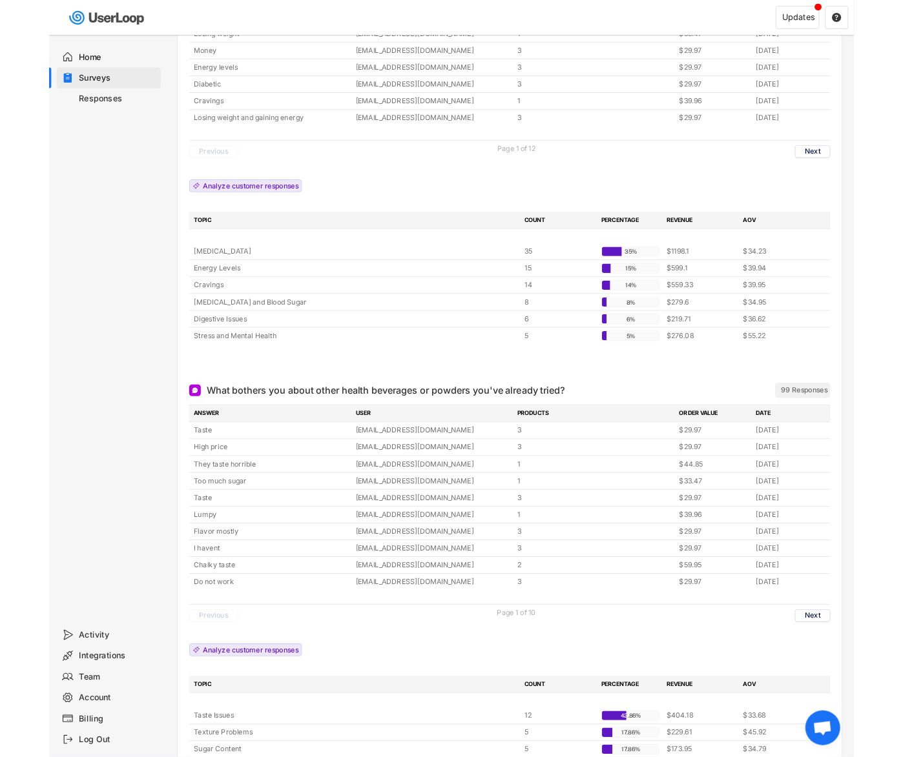
scroll to position [369, 0]
